Goal: Find specific page/section: Find specific page/section

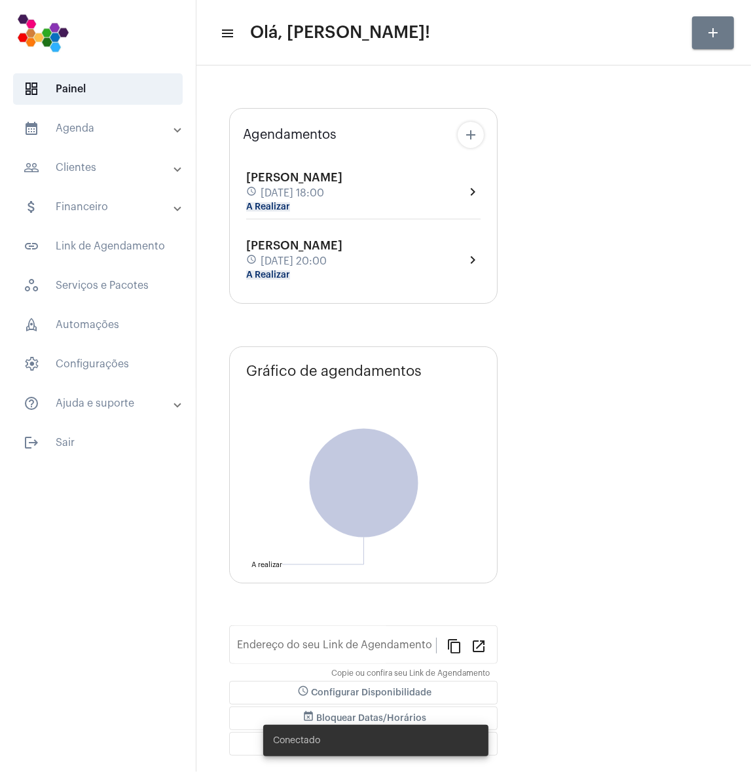
type input "[URL][DOMAIN_NAME]"
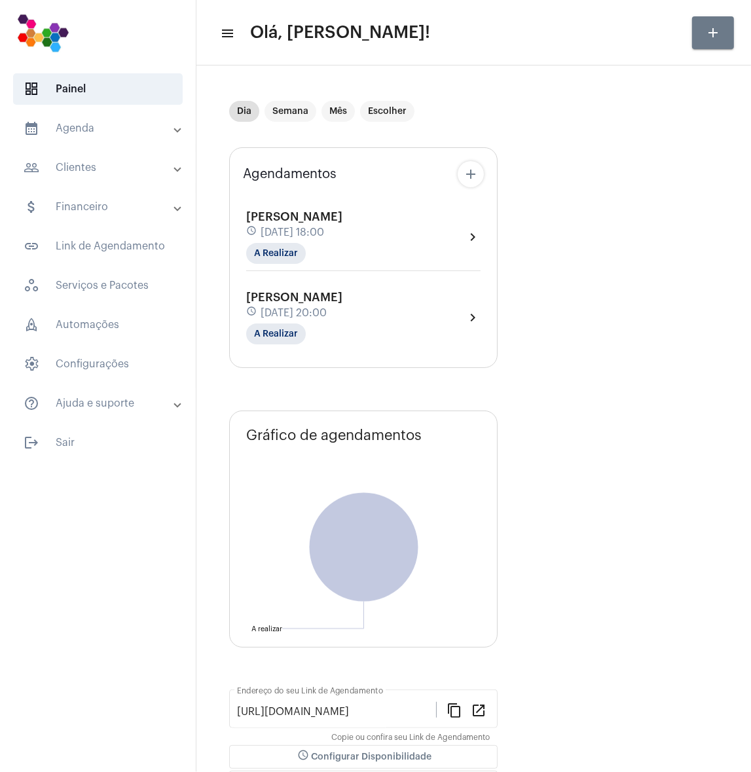
click at [77, 172] on mat-panel-title "people_outline Clientes" at bounding box center [99, 168] width 151 height 16
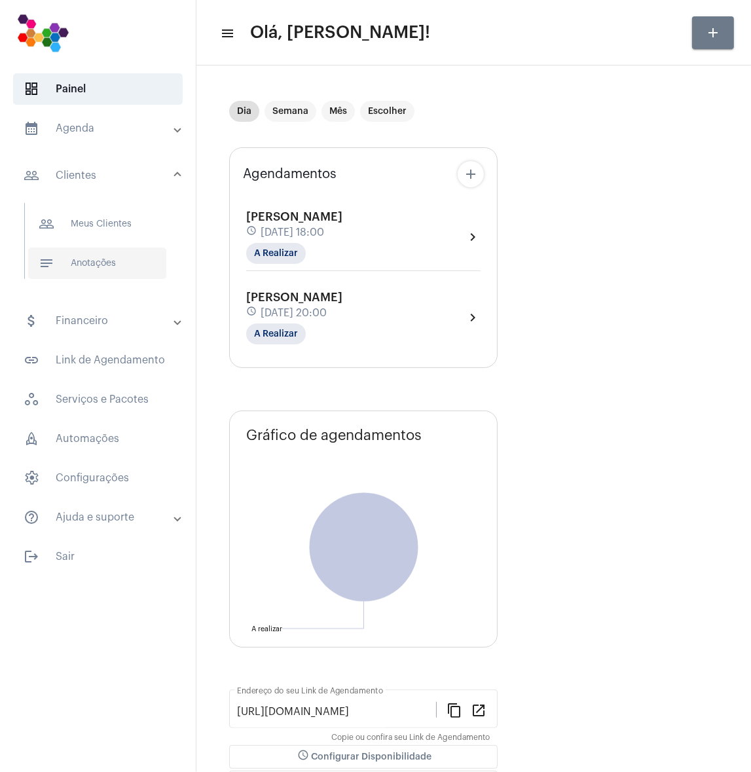
click at [80, 258] on span "notes Anotações" at bounding box center [97, 263] width 138 height 31
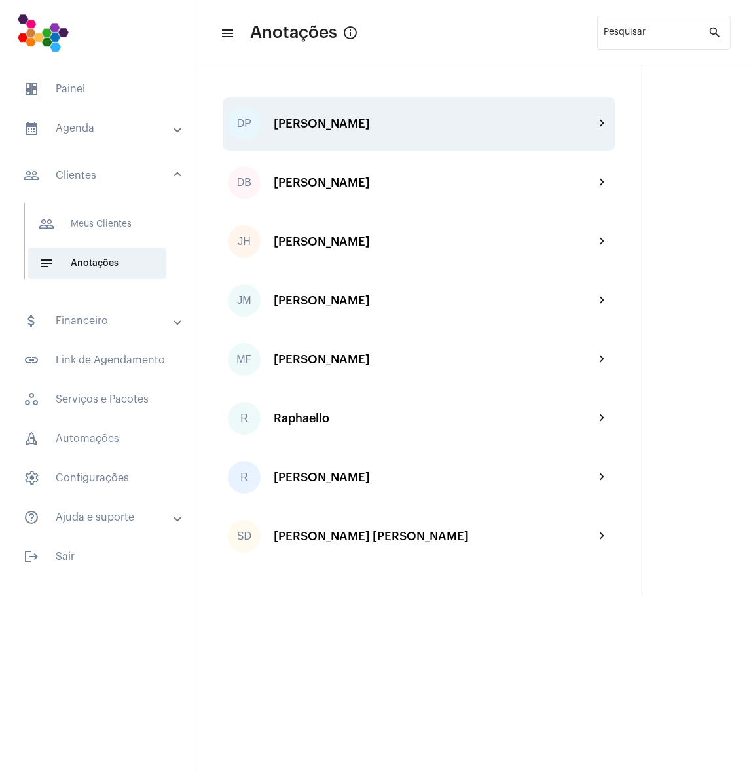
click at [331, 116] on div "DP [PERSON_NAME] chevron_right" at bounding box center [419, 124] width 393 height 54
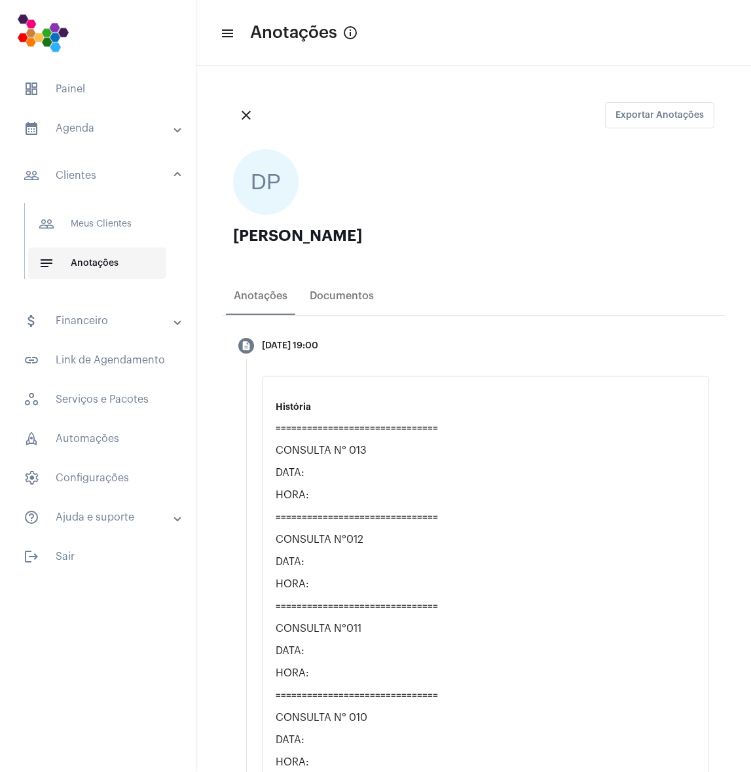
click at [117, 265] on span "notes Anotações" at bounding box center [97, 263] width 138 height 31
